Goal: Task Accomplishment & Management: Manage account settings

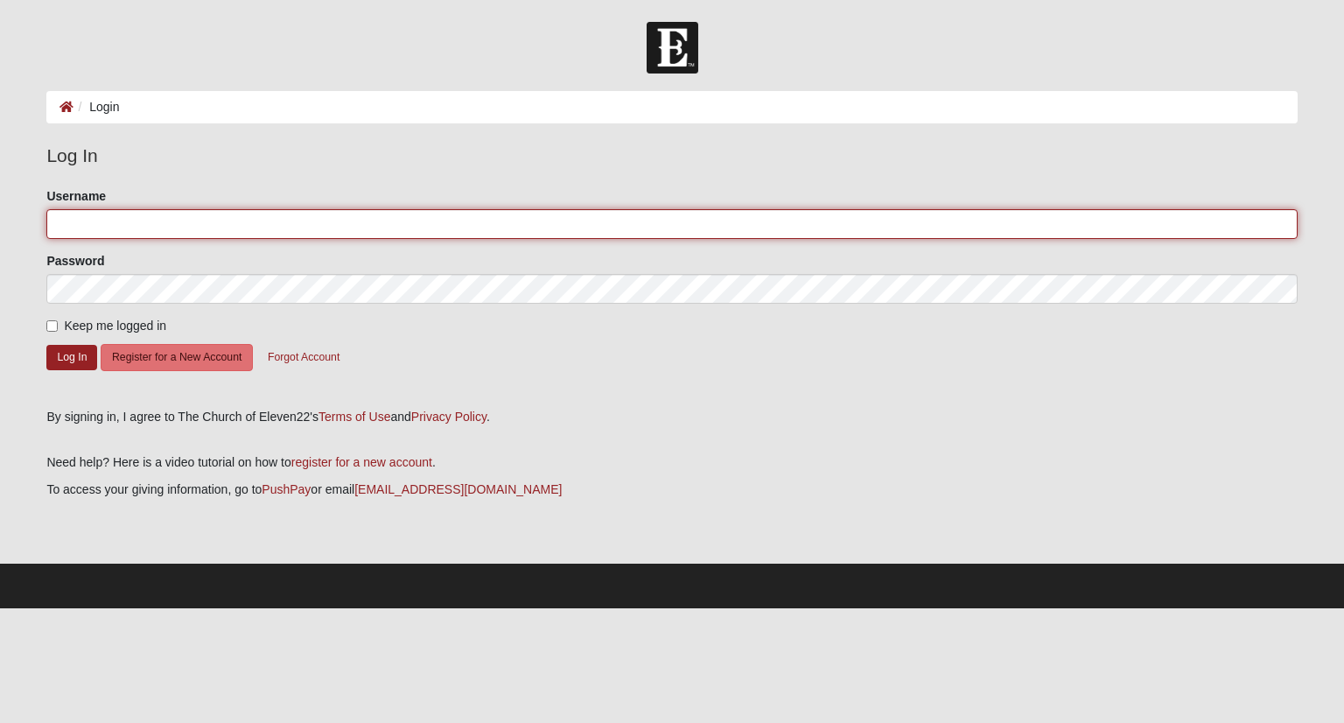
click at [217, 217] on input "Username" at bounding box center [671, 224] width 1251 height 30
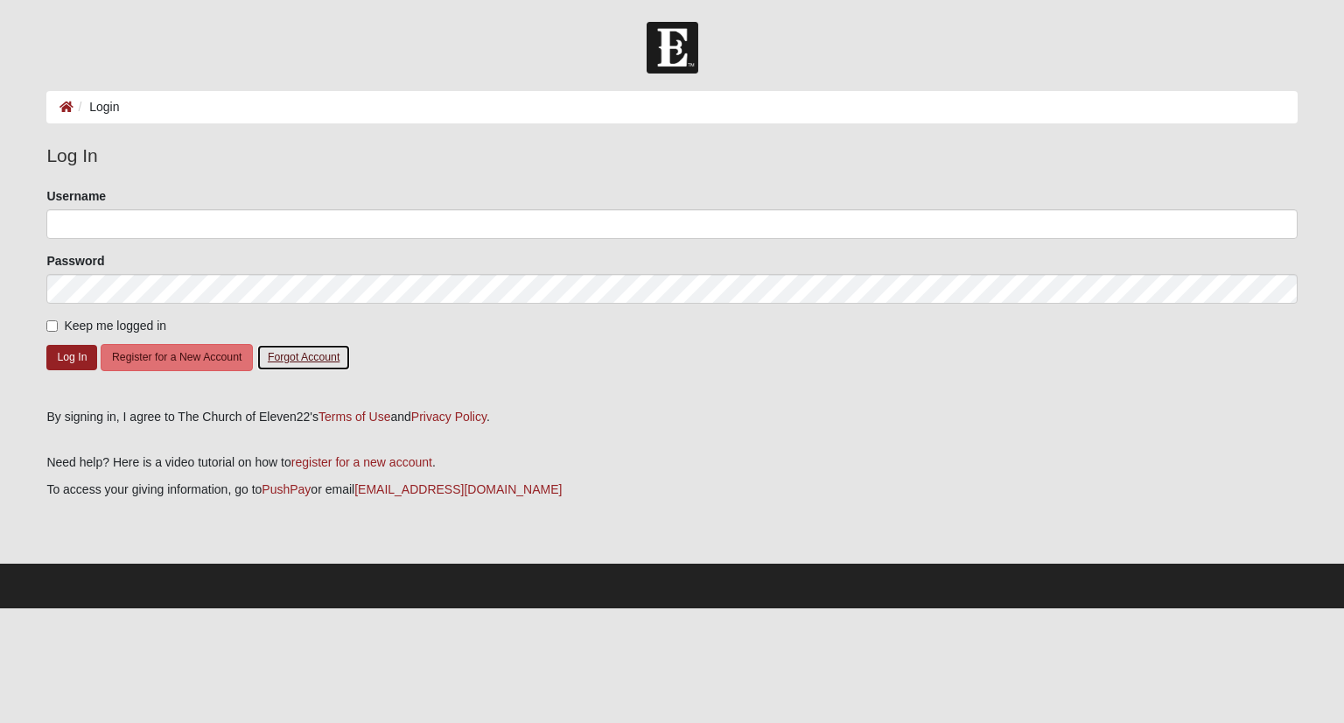
click at [310, 350] on button "Forgot Account" at bounding box center [303, 357] width 95 height 27
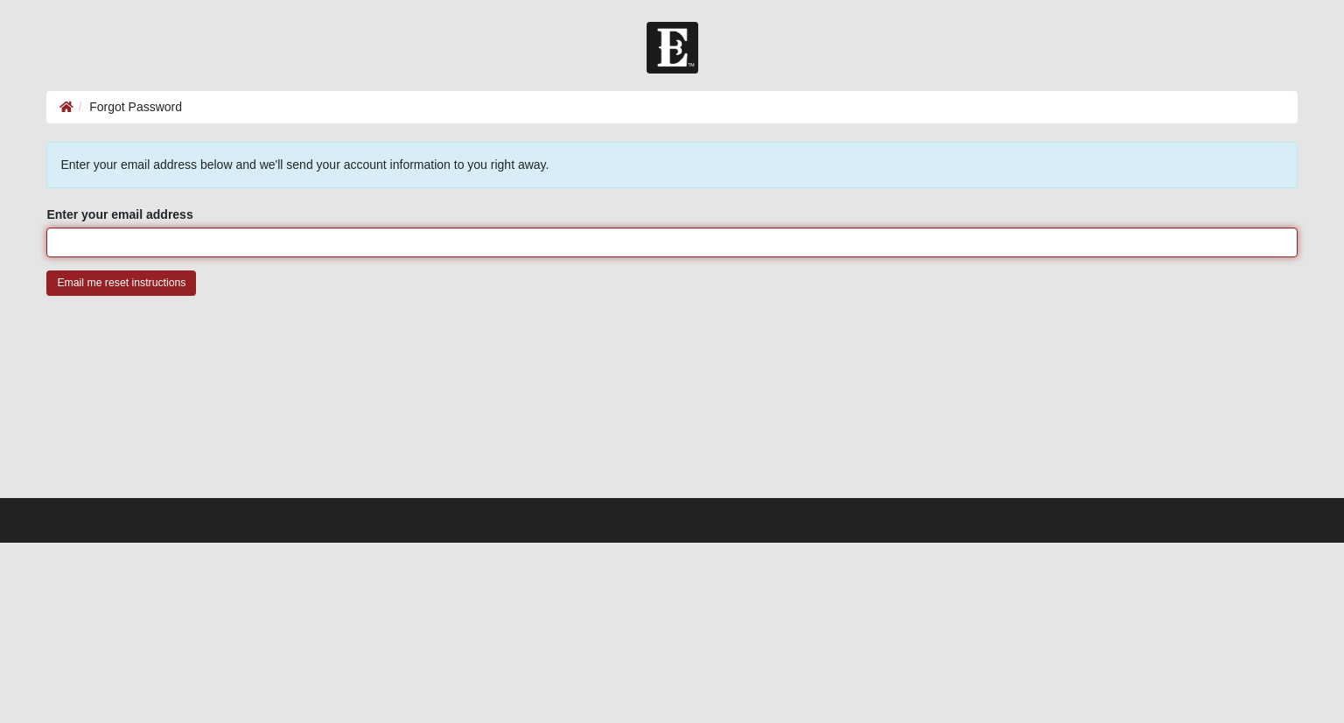
click at [252, 247] on input "Enter your email address" at bounding box center [671, 243] width 1251 height 30
type input "[EMAIL_ADDRESS][DOMAIN_NAME]"
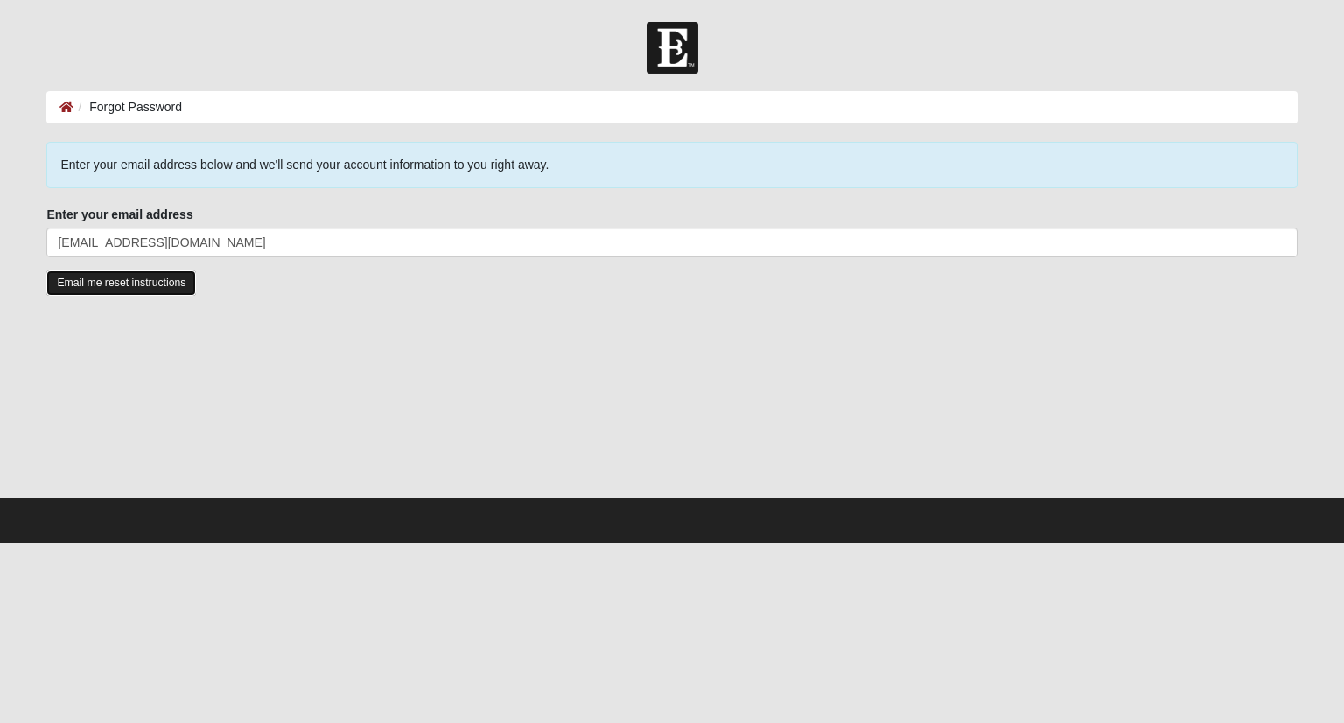
click at [175, 281] on input "Email me reset instructions" at bounding box center [121, 282] width 150 height 25
